Goal: Task Accomplishment & Management: Manage account settings

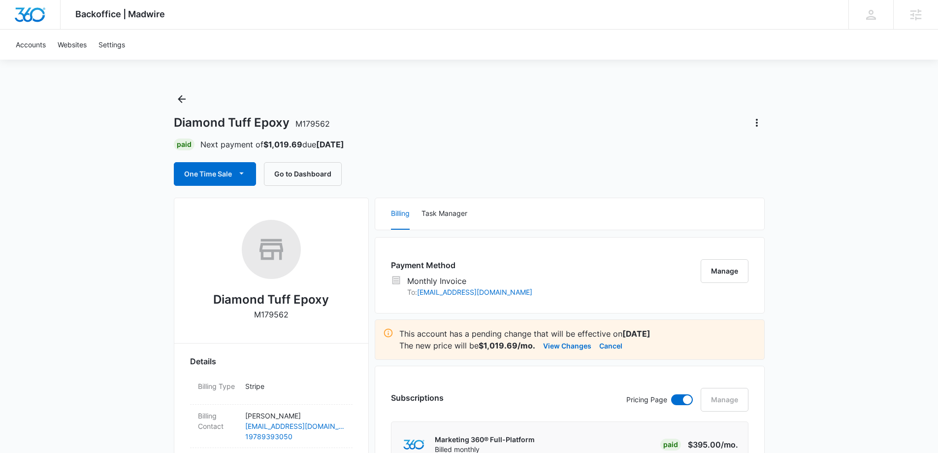
scroll to position [49, 0]
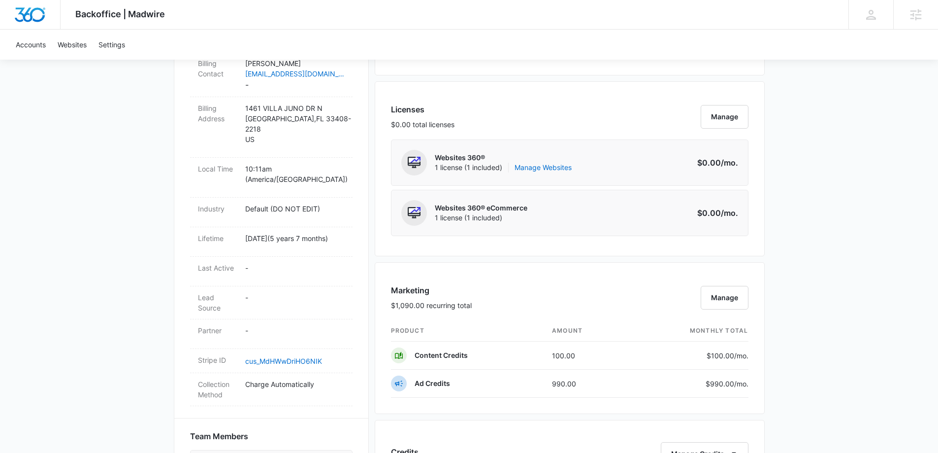
scroll to position [394, 0]
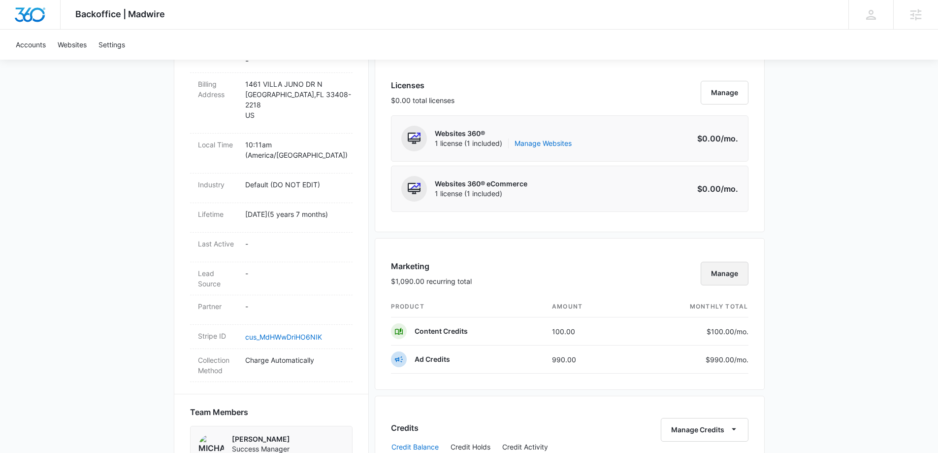
click at [746, 273] on button "Manage" at bounding box center [725, 274] width 48 height 24
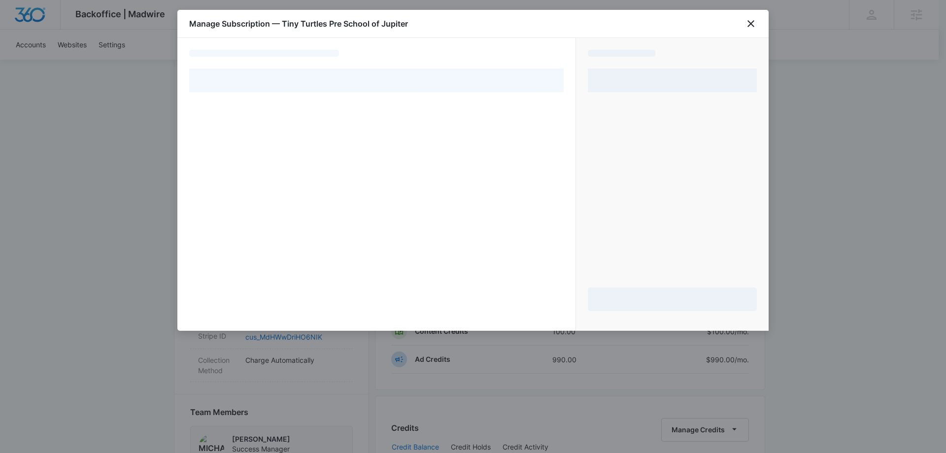
select select "pm_1MtEjdA4n8RTgNjUUEC3DG5Y"
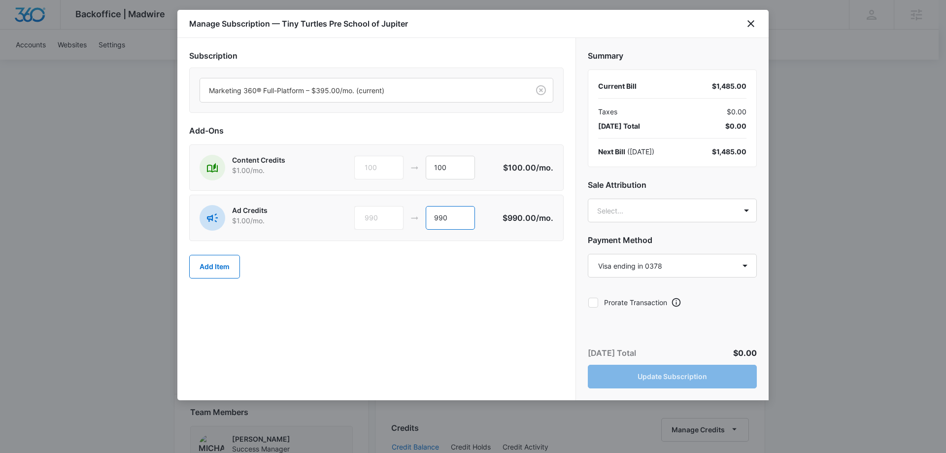
drag, startPoint x: 439, startPoint y: 218, endPoint x: 422, endPoint y: 221, distance: 17.5
click at [422, 221] on div "990 990" at bounding box center [428, 218] width 149 height 24
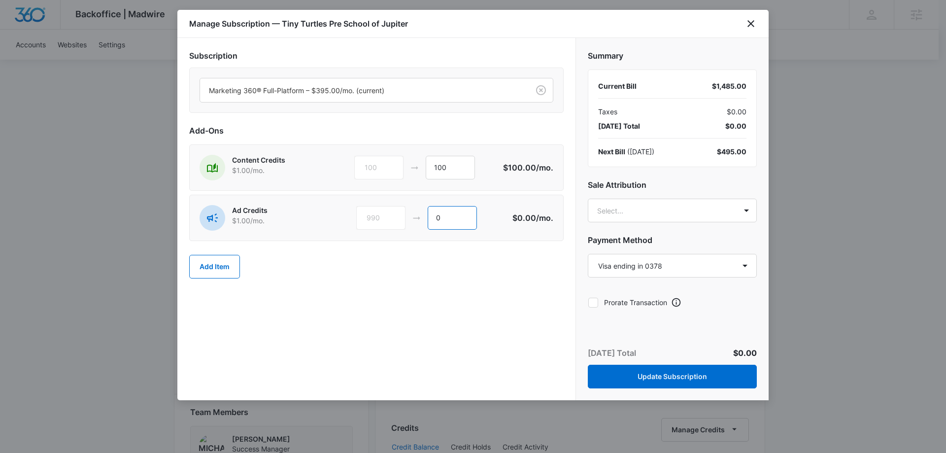
type input "0"
click at [443, 273] on div "Add Item" at bounding box center [376, 266] width 374 height 43
click at [619, 203] on body "Backoffice | Madwire Apps Settings [PERSON_NAME] Koethe [EMAIL_ADDRESS][PERSON_…" at bounding box center [473, 284] width 946 height 1356
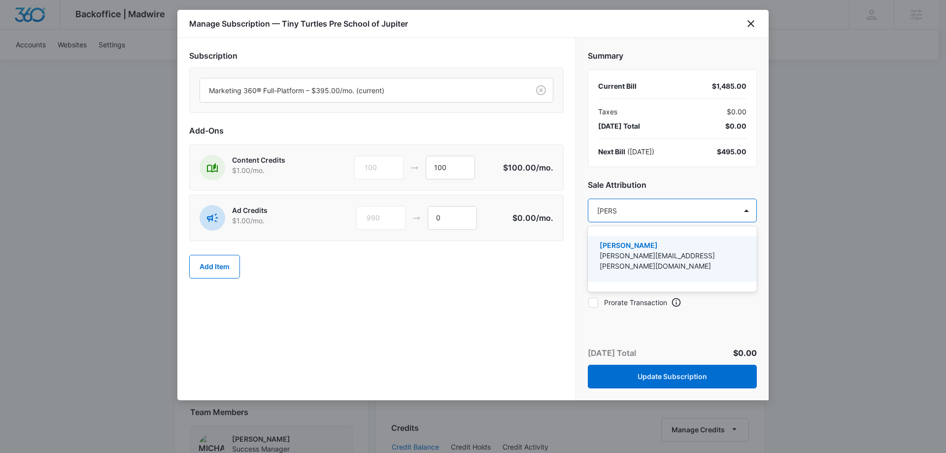
type input "[PERSON_NAME]"
click at [644, 258] on p "[PERSON_NAME][EMAIL_ADDRESS][PERSON_NAME][DOMAIN_NAME]" at bounding box center [671, 260] width 143 height 21
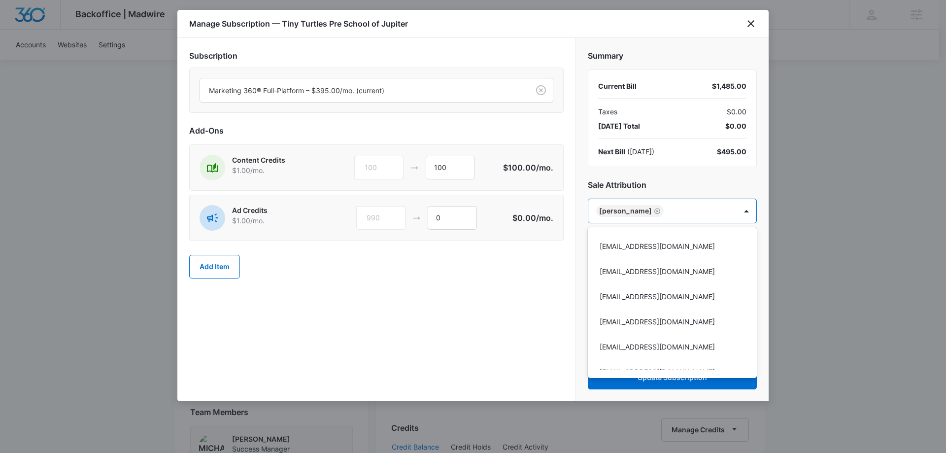
click at [667, 180] on div at bounding box center [473, 226] width 946 height 453
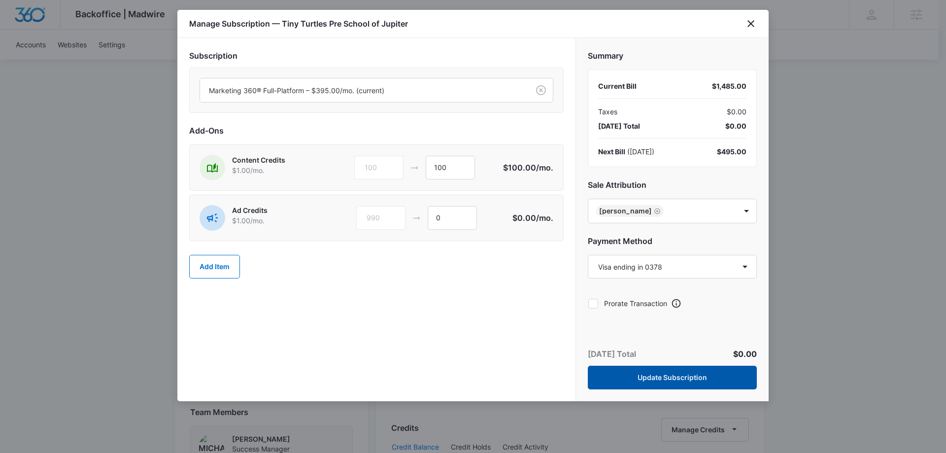
click at [667, 381] on button "Update Subscription" at bounding box center [672, 378] width 169 height 24
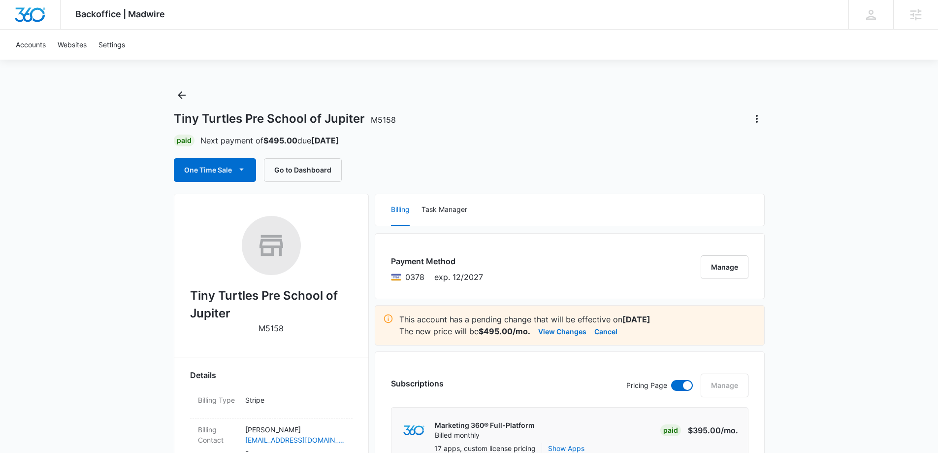
scroll to position [0, 0]
